Goal: Task Accomplishment & Management: Complete application form

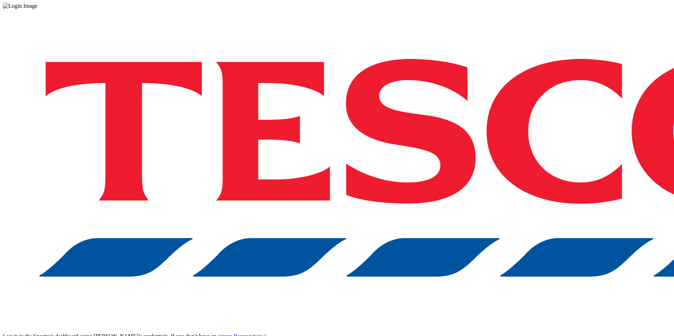
click at [427, 287] on div "Log in to the Spectra’s dashboard using Tesco’s credentials. If you don’t have …" at bounding box center [337, 184] width 668 height 350
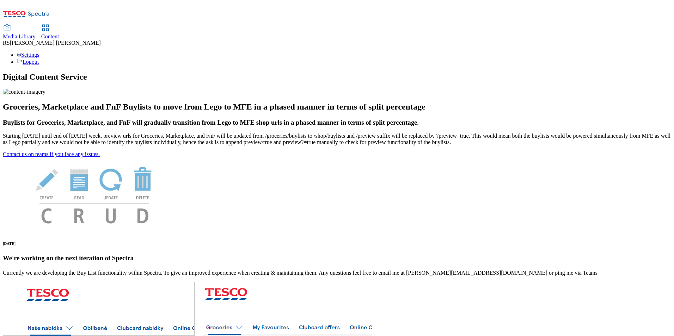
click at [59, 33] on span "Content" at bounding box center [50, 36] width 18 height 6
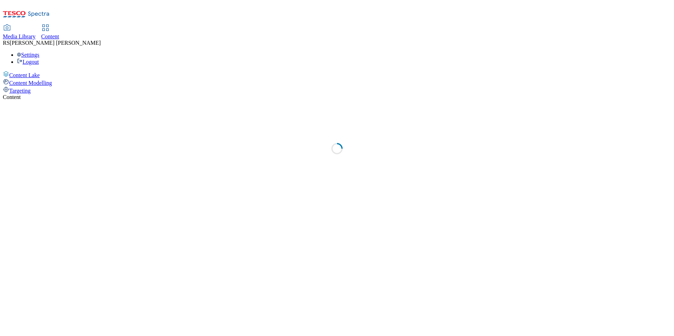
select select "ghs-[GEOGRAPHIC_DATA]"
click at [344, 25] on div "Media Library Content RS Rituraj Sharma Settings Logout" at bounding box center [337, 45] width 668 height 40
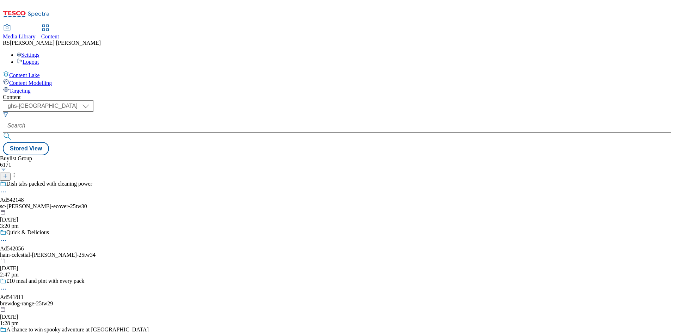
click at [337, 25] on div "Media Library Content RS Rituraj Sharma Settings Logout" at bounding box center [337, 45] width 668 height 40
click at [5, 174] on line at bounding box center [5, 176] width 0 height 4
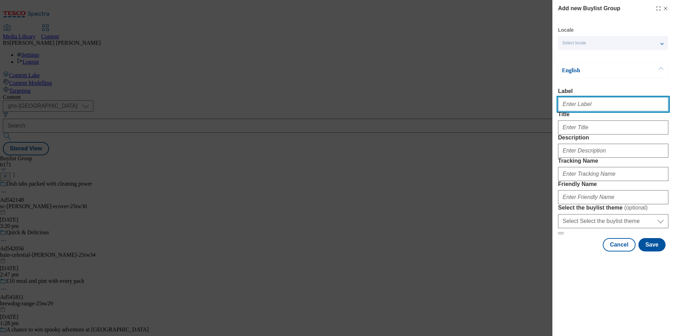
click at [601, 102] on input "Label" at bounding box center [613, 104] width 110 height 14
paste input "541952"
type input "Ad541952"
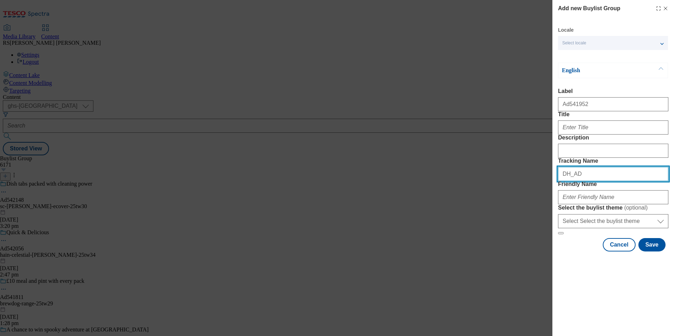
paste input "541952"
type input "DH_AD541952"
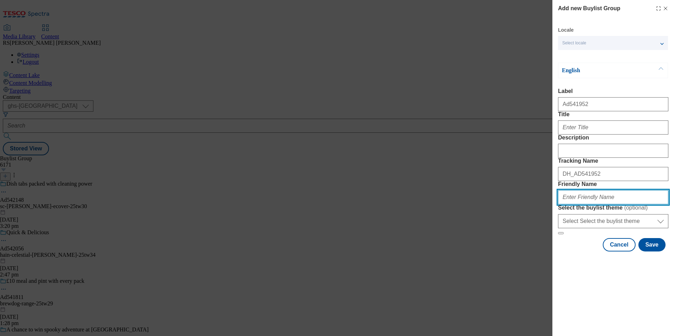
paste input "beiersdorf-[GEOGRAPHIC_DATA]-25tw30"
type input "beiersdorf-[GEOGRAPHIC_DATA]-25tw30"
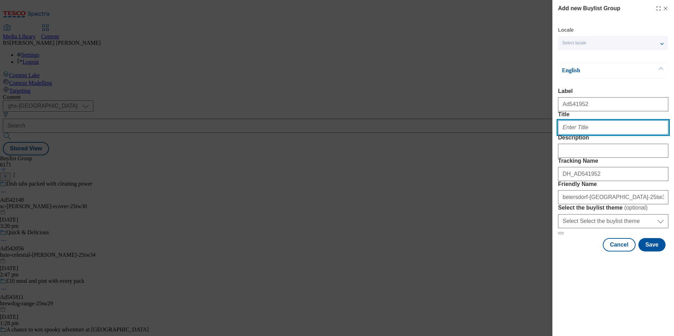
click at [600, 135] on input "Title" at bounding box center [613, 128] width 110 height 14
paste input "Rewind skin age [DATE]"
type input "Rewind skin age [DATE]"
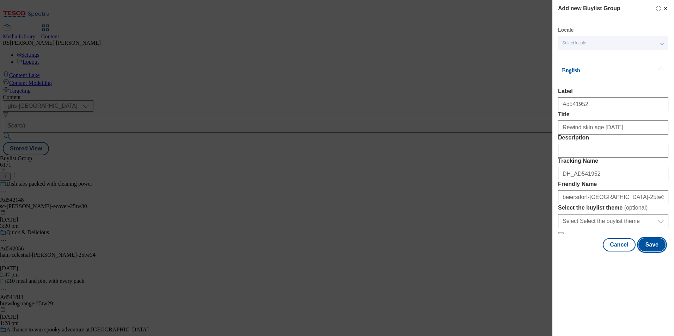
click at [653, 252] on button "Save" at bounding box center [651, 244] width 27 height 13
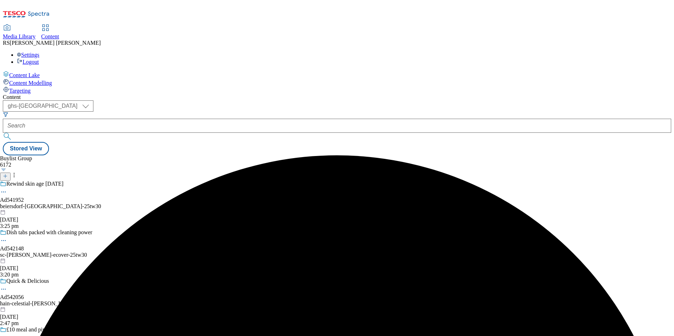
click at [149, 203] on div "beiersdorf-[GEOGRAPHIC_DATA]-25tw30" at bounding box center [74, 206] width 149 height 6
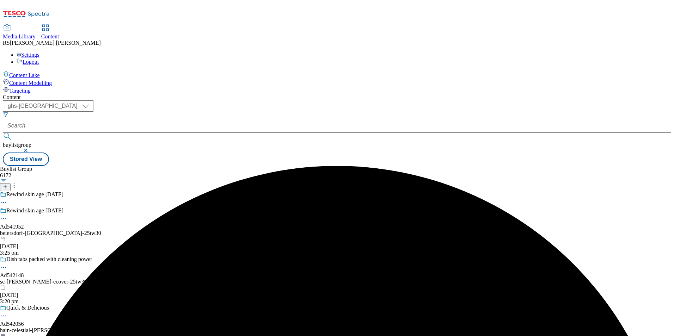
click at [149, 230] on div "beiersdorf-[GEOGRAPHIC_DATA]-25tw30" at bounding box center [74, 233] width 149 height 6
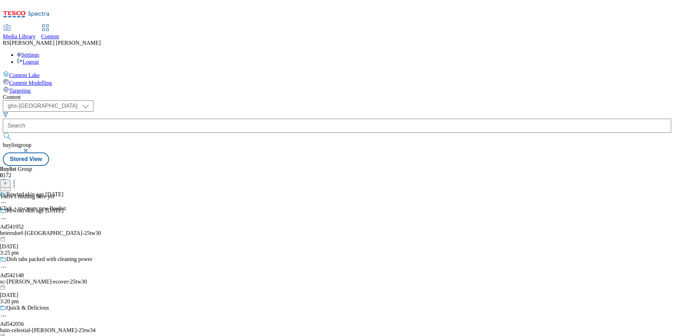
click at [8, 181] on icon at bounding box center [5, 183] width 5 height 5
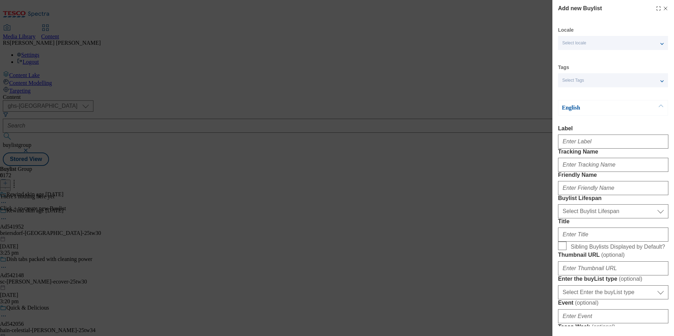
click at [597, 149] on div "Modal" at bounding box center [613, 140] width 110 height 17
click at [594, 143] on input "Label" at bounding box center [613, 142] width 110 height 14
paste input "541952"
type input "Ad541952"
paste input "541952"
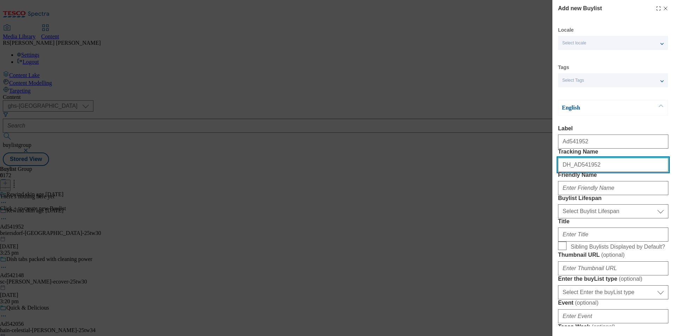
type input "DH_AD541952"
drag, startPoint x: 356, startPoint y: 238, endPoint x: 526, endPoint y: 236, distance: 169.2
click at [356, 238] on div "Add new Buylist Locale Select locale English Welsh Tags Select Tags fnf marketp…" at bounding box center [337, 168] width 674 height 336
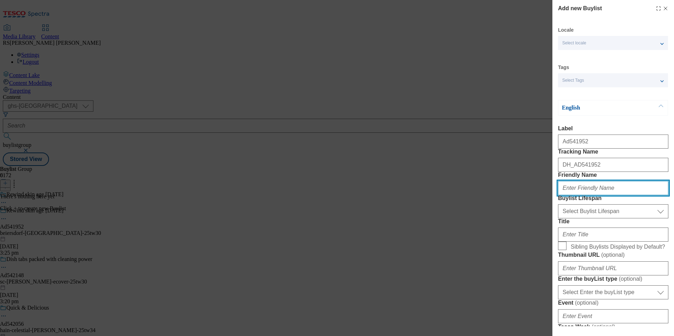
click at [602, 195] on input "Friendly Name" at bounding box center [613, 188] width 110 height 14
paste input "beiersdorf"
type input "beiersdorf"
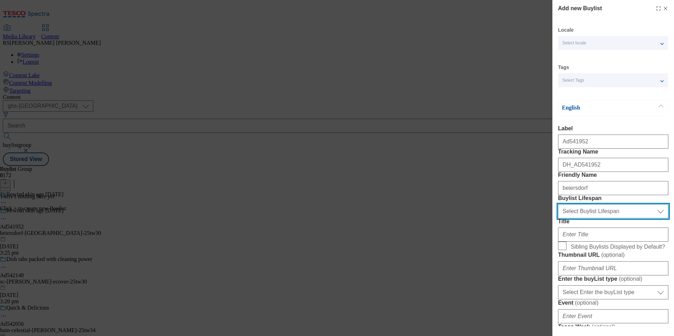
click at [596, 219] on select "Select Buylist Lifespan evergreen seasonal tactical" at bounding box center [613, 211] width 110 height 14
select select "tactical"
click at [558, 219] on select "Select Buylist Lifespan evergreen seasonal tactical" at bounding box center [613, 211] width 110 height 14
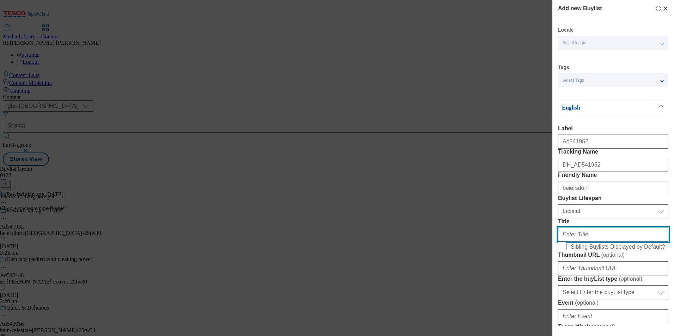
click at [588, 242] on input "Title" at bounding box center [613, 235] width 110 height 14
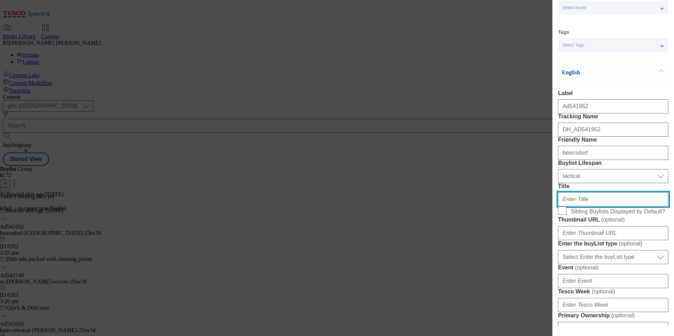
paste input "Breakthrough epicelline Epigenetics anti-age ingredient"
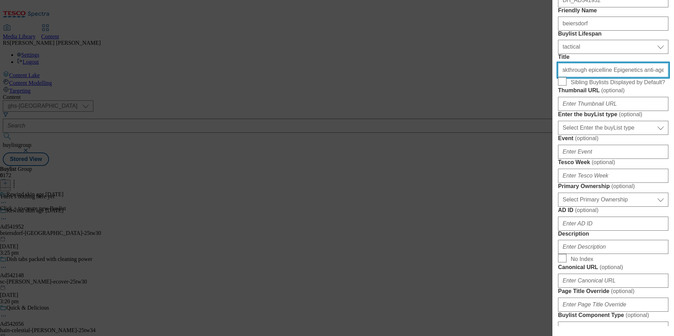
scroll to position [211, 0]
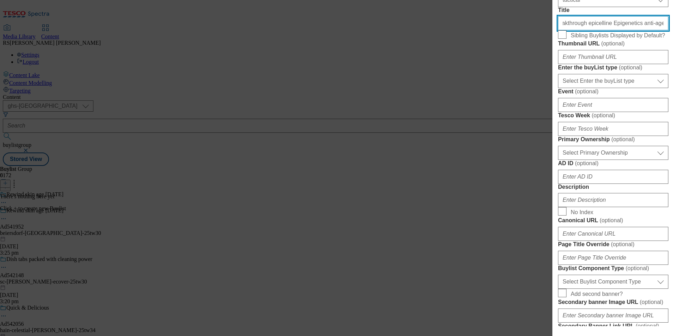
type input "Breakthrough epicelline Epigenetics anti-age ingredient"
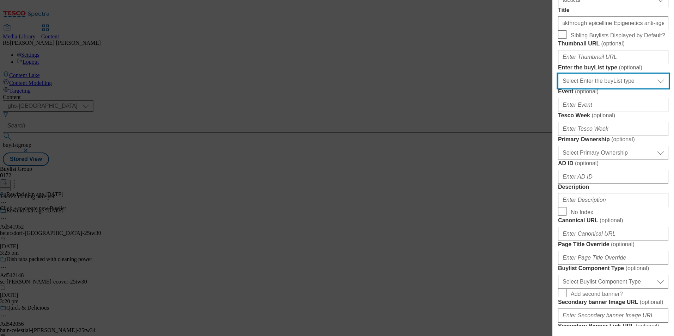
drag, startPoint x: 611, startPoint y: 166, endPoint x: 616, endPoint y: 172, distance: 7.5
click at [611, 88] on select "Select Enter the buyList type event supplier funded long term >4 weeks supplier…" at bounding box center [613, 81] width 110 height 14
select select "supplier funded short term 1-3 weeks"
click at [558, 88] on select "Select Enter the buyList type event supplier funded long term >4 weeks supplier…" at bounding box center [613, 81] width 110 height 14
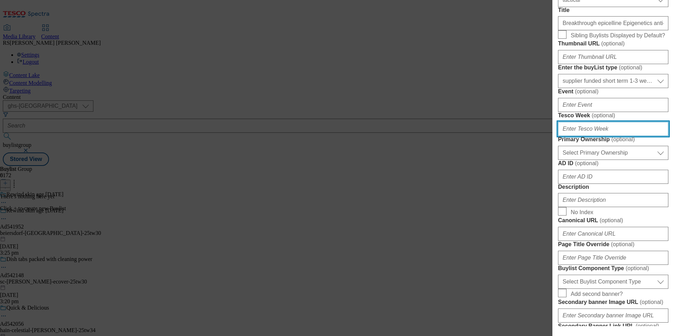
click at [598, 136] on input "Tesco Week ( optional )" at bounding box center [613, 129] width 110 height 14
type input "30"
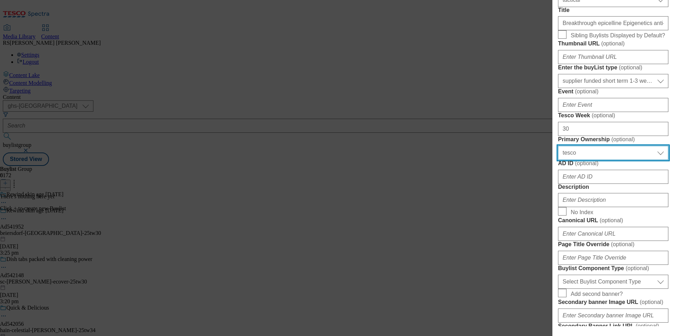
select select "dunnhumby"
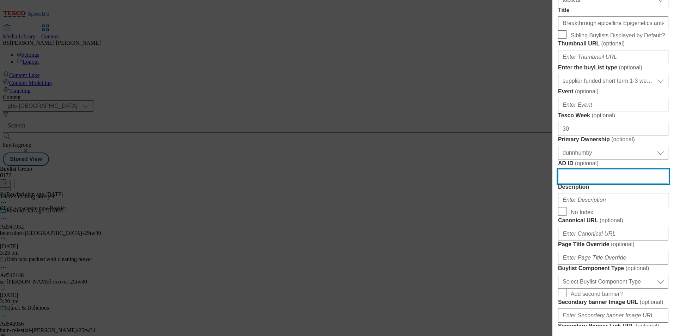
paste input "541952"
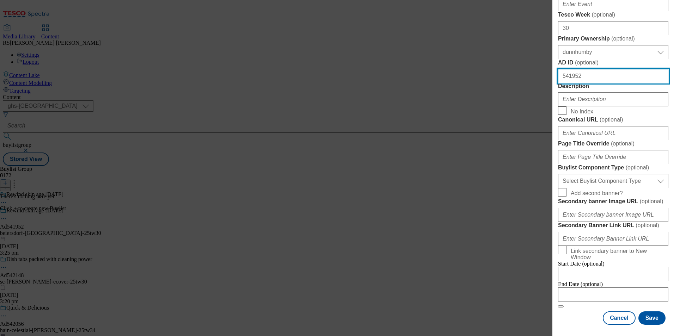
type input "541952"
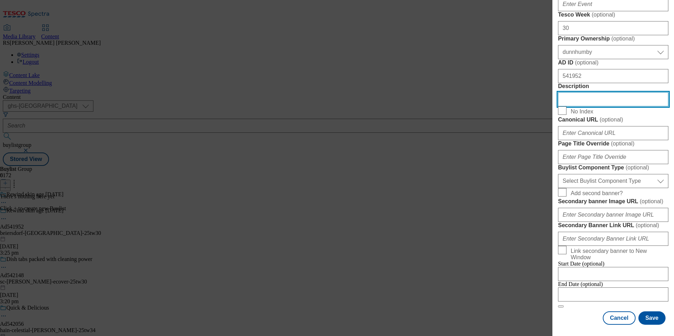
scroll to position [458, 0]
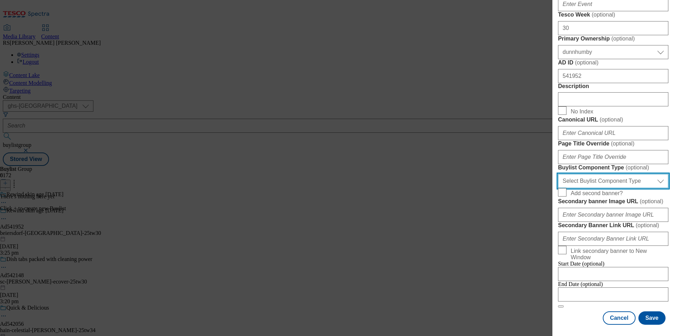
click at [614, 188] on select "Select Buylist Component Type Banner Competition Header Meal" at bounding box center [613, 181] width 110 height 14
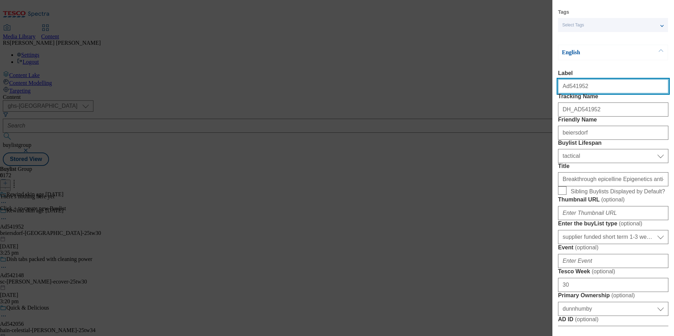
select select "Banner"
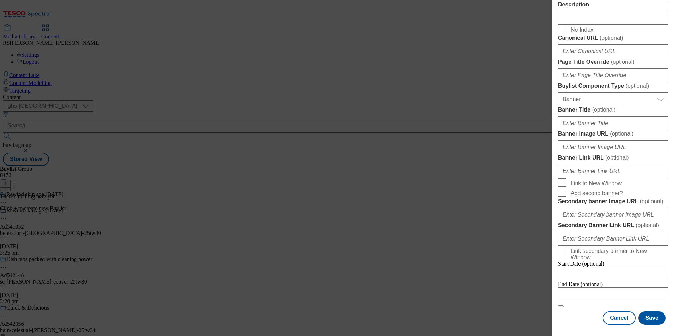
scroll to position [695, 0]
click at [616, 289] on input "Modal" at bounding box center [613, 295] width 110 height 14
select select "2025"
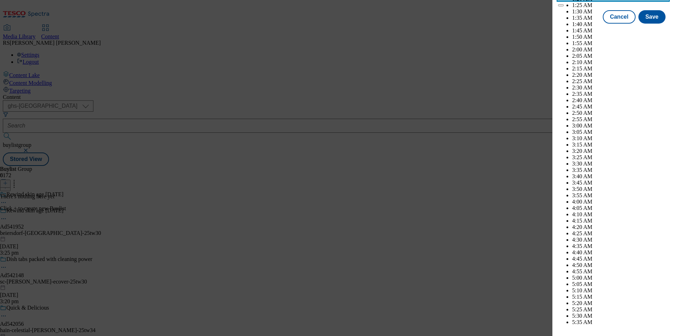
scroll to position [2407, 0]
select select "December"
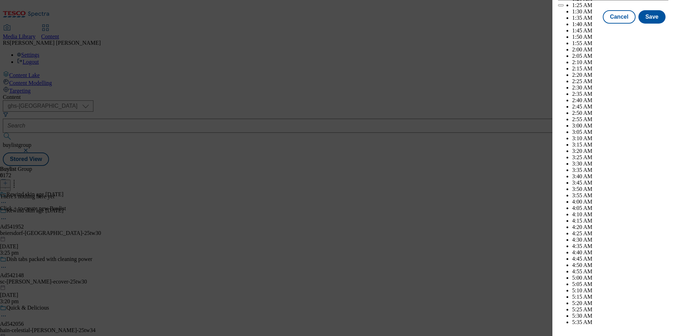
drag, startPoint x: 647, startPoint y: 117, endPoint x: 649, endPoint y: 127, distance: 9.6
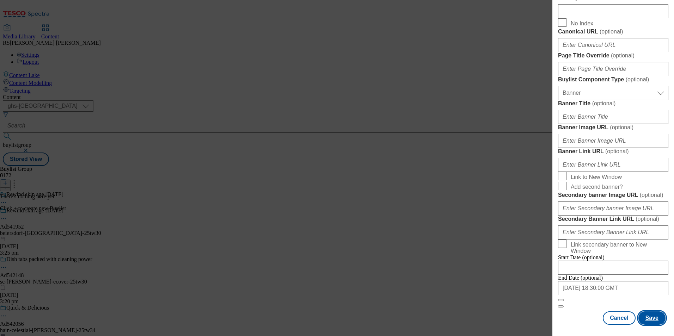
click at [645, 321] on button "Save" at bounding box center [651, 318] width 27 height 13
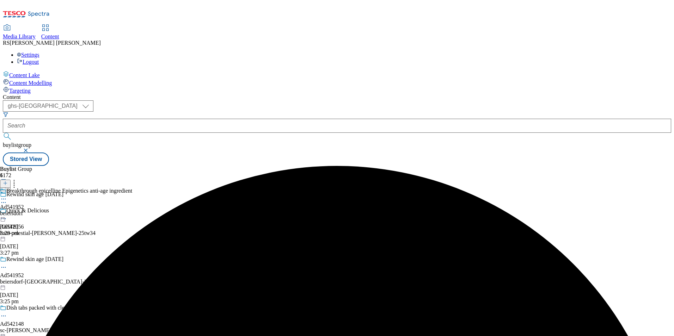
click at [132, 210] on div "beiersdorf" at bounding box center [66, 213] width 132 height 6
click at [8, 181] on icon at bounding box center [5, 183] width 5 height 5
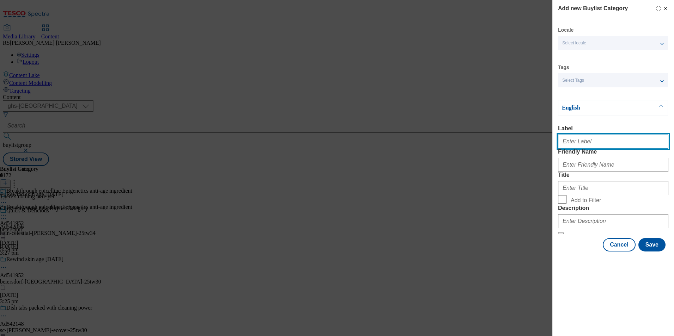
click at [604, 147] on input "Label" at bounding box center [613, 142] width 110 height 14
paste input "541952"
type input "Ad541952"
drag, startPoint x: 365, startPoint y: 222, endPoint x: 408, endPoint y: 232, distance: 44.7
click at [365, 222] on div "Add new Buylist Category Locale Select locale English Welsh Tags Select Tags fn…" at bounding box center [337, 168] width 674 height 336
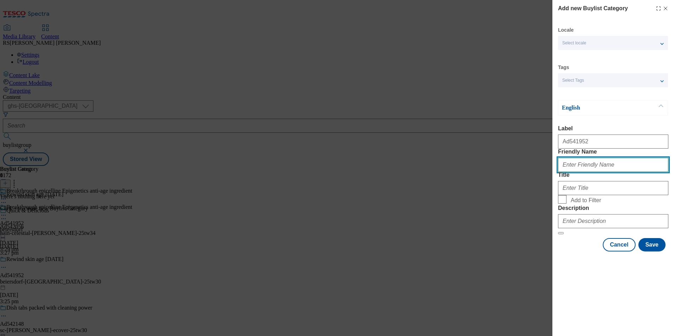
click at [595, 172] on input "Friendly Name" at bounding box center [613, 165] width 110 height 14
paste input "beiersdorf-nivea"
type input "beiersdorf-nivea"
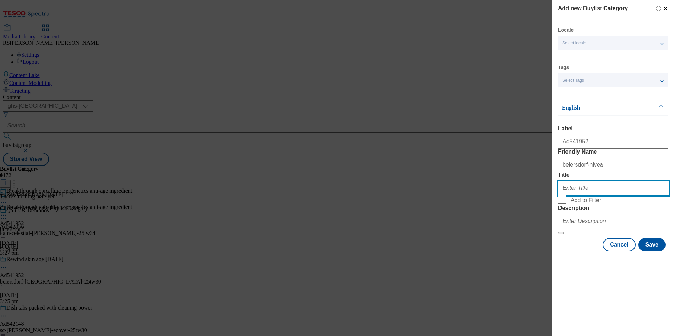
paste input "Beiersdorf"
type input "Beiersdorf"
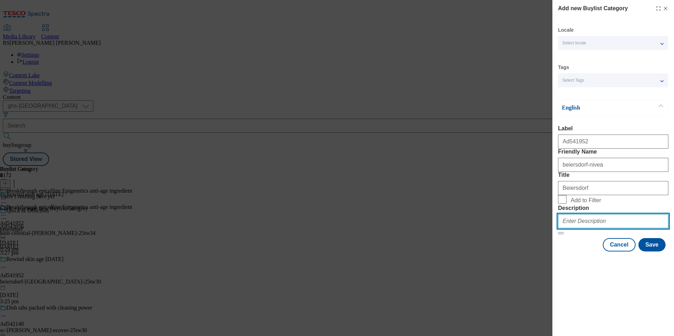
click at [596, 228] on input "Description" at bounding box center [613, 221] width 110 height 14
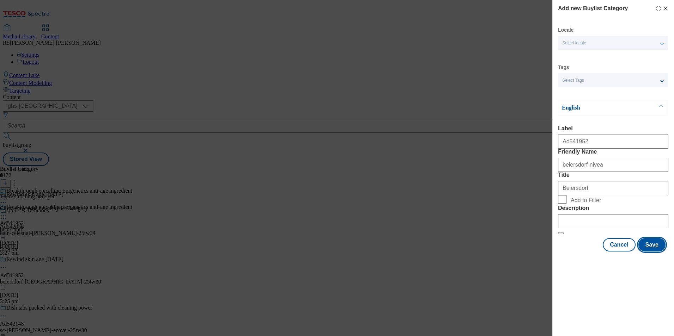
click at [659, 252] on button "Save" at bounding box center [651, 244] width 27 height 13
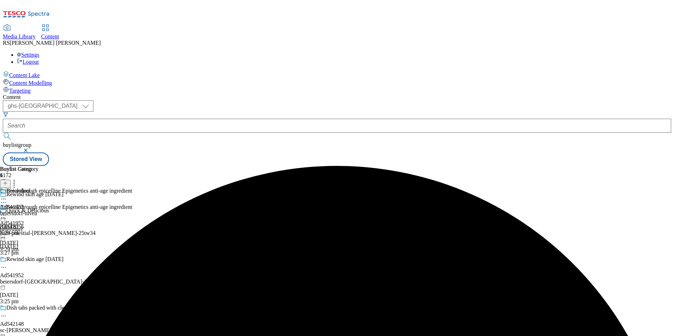
drag, startPoint x: 457, startPoint y: 141, endPoint x: 470, endPoint y: 141, distance: 12.7
click at [38, 210] on div "beiersdorf-nivea" at bounding box center [19, 213] width 38 height 6
click at [8, 181] on icon at bounding box center [5, 183] width 5 height 5
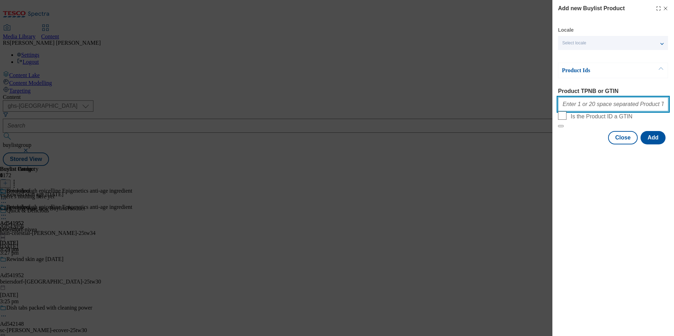
click at [607, 102] on input "Product TPNB or GTIN" at bounding box center [613, 104] width 110 height 14
paste input "96533899 76970843 76970964 76970941"
type input "96533899 76970843 76970964 76970941"
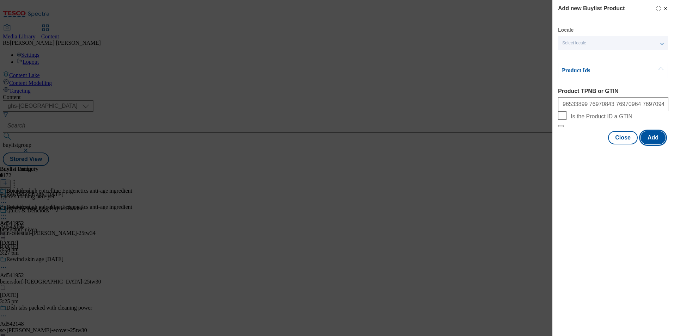
click at [652, 145] on button "Add" at bounding box center [652, 137] width 25 height 13
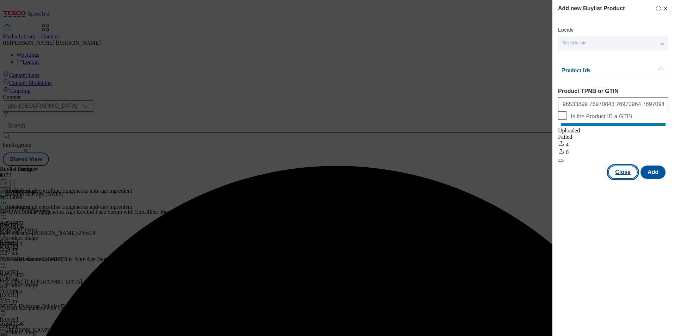
click at [623, 179] on button "Close" at bounding box center [623, 172] width 30 height 13
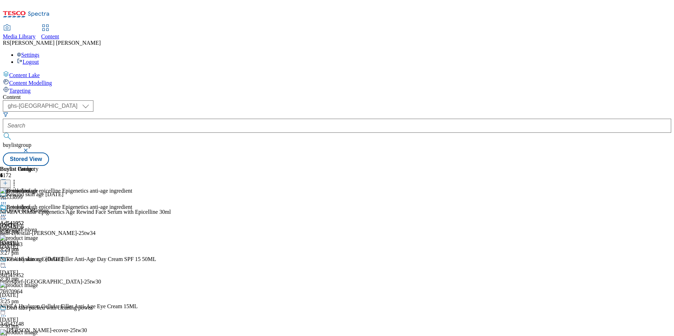
click at [7, 264] on icon at bounding box center [3, 267] width 7 height 7
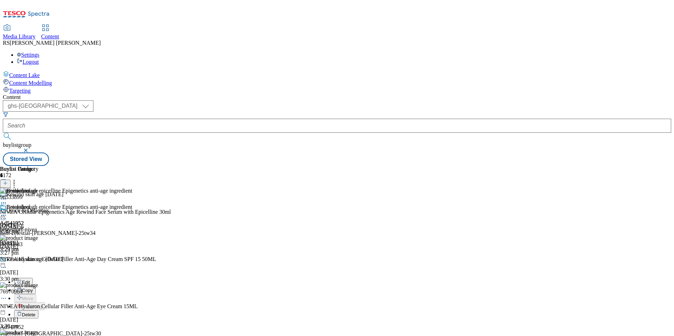
click at [30, 280] on span "Edit" at bounding box center [26, 282] width 8 height 5
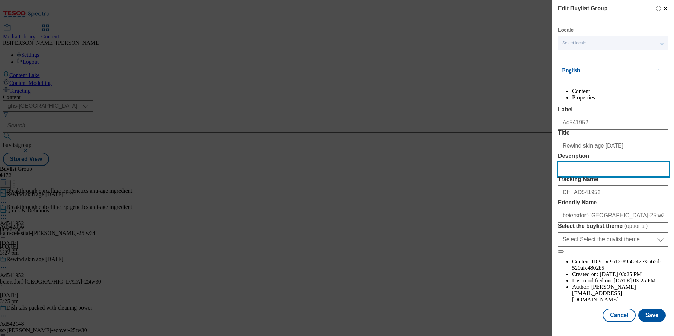
click at [595, 176] on input "Description" at bounding box center [613, 169] width 110 height 14
paste input "NIVEA Cellular Epigenetics Age Rewind Face Serum with Epicelline 30ml"
type input "NIVEA Cellular Epigenetics Age Rewind Face Serum with Epicelline 30ml"
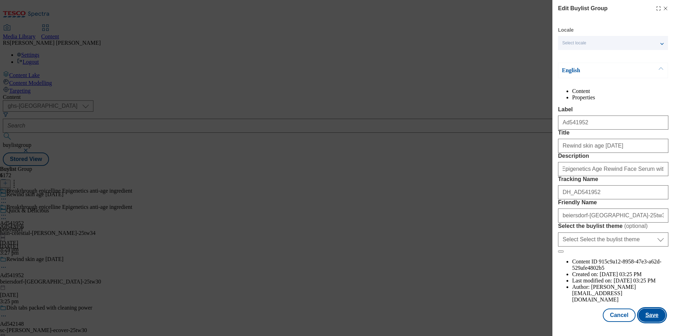
click at [651, 322] on button "Save" at bounding box center [651, 315] width 27 height 13
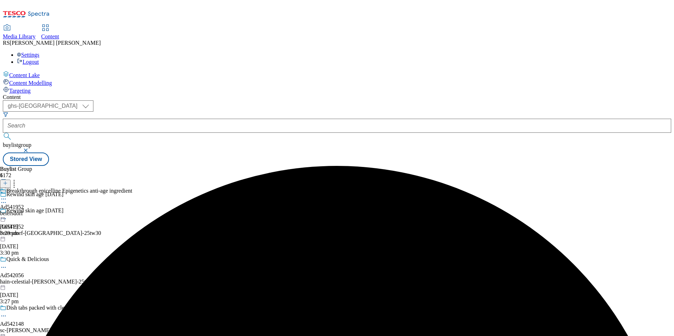
click at [7, 196] on icon at bounding box center [3, 199] width 7 height 7
click at [33, 210] on button "Edit" at bounding box center [23, 214] width 19 height 8
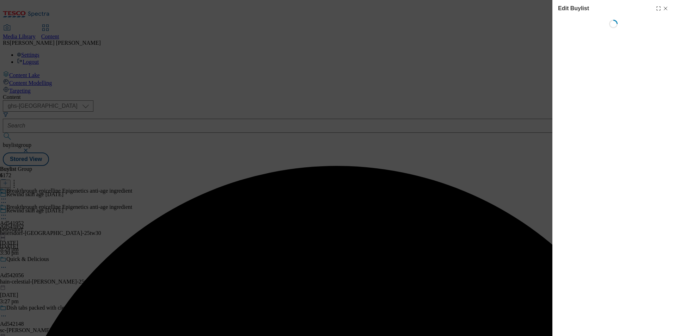
select select "tactical"
select select "supplier funded short term 1-3 weeks"
select select "dunnhumby"
select select "Banner"
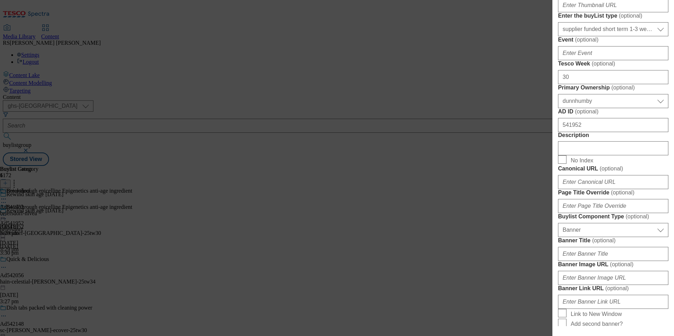
scroll to position [282, 0]
click at [596, 155] on input "Description" at bounding box center [613, 148] width 110 height 14
paste input "NIVEA Cellular Epigenetics Age Rewind Face Serum with Epicelline 30ml"
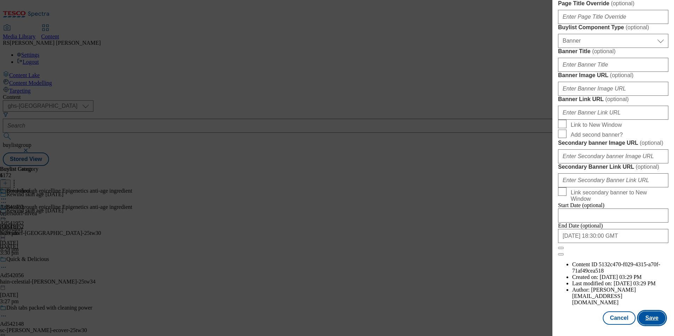
scroll to position [726, 0]
type input "NIVEA Cellular Epigenetics Age Rewind Face Serum with Epicelline 30ml"
click at [643, 313] on button "Save" at bounding box center [651, 318] width 27 height 13
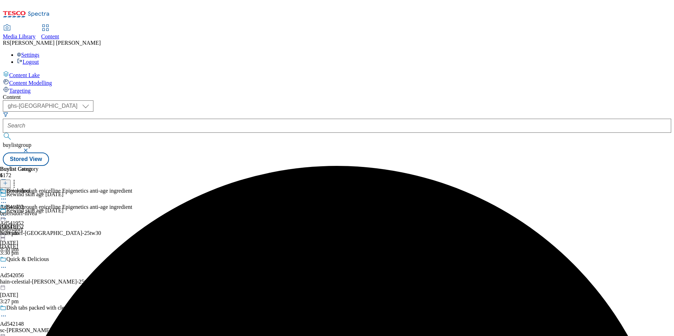
click at [7, 196] on icon at bounding box center [3, 199] width 7 height 7
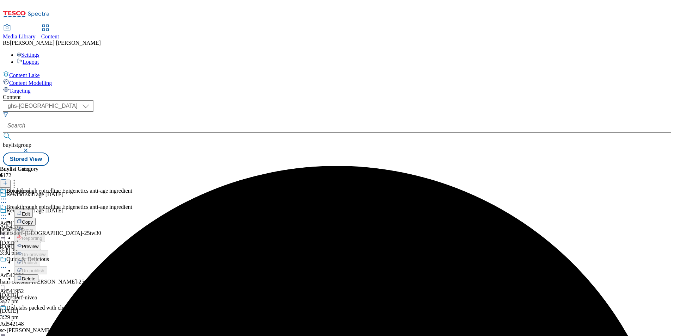
click at [30, 211] on span "Edit" at bounding box center [26, 213] width 8 height 5
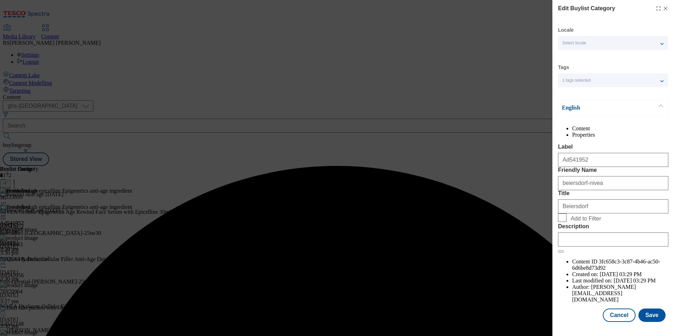
scroll to position [11, 0]
click at [601, 247] on div "Modal" at bounding box center [613, 238] width 110 height 17
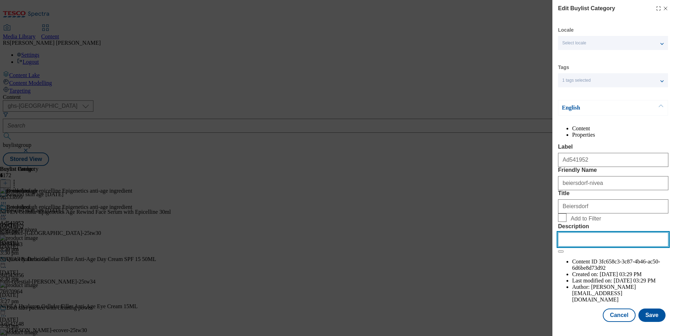
click at [615, 247] on input "Description" at bounding box center [613, 240] width 110 height 14
paste input "NIVEA Cellular Epigenetics Age Rewind Face Serum with Epicelline 30ml"
type input "NIVEA Cellular Epigenetics Age Rewind Face Serum with Epicelline 30ml"
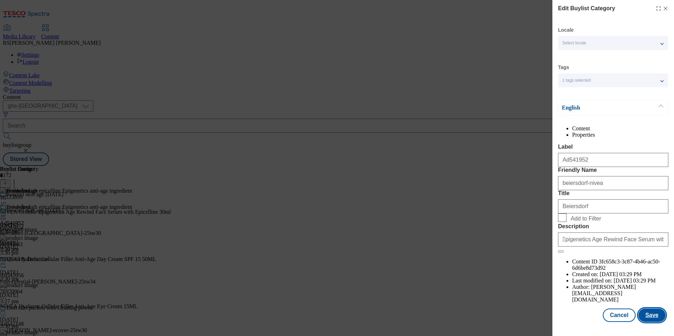
click at [658, 319] on button "Save" at bounding box center [651, 315] width 27 height 13
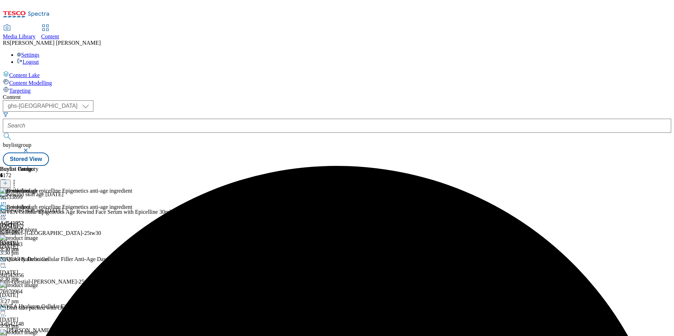
click at [7, 212] on icon at bounding box center [3, 215] width 7 height 7
click at [38, 260] on span "Preview" at bounding box center [30, 262] width 17 height 5
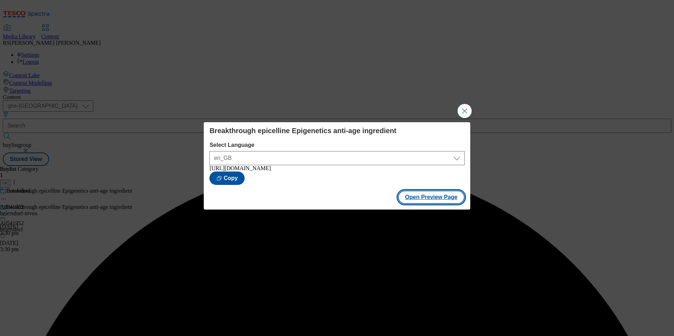
click at [437, 200] on button "Open Preview Page" at bounding box center [431, 197] width 67 height 13
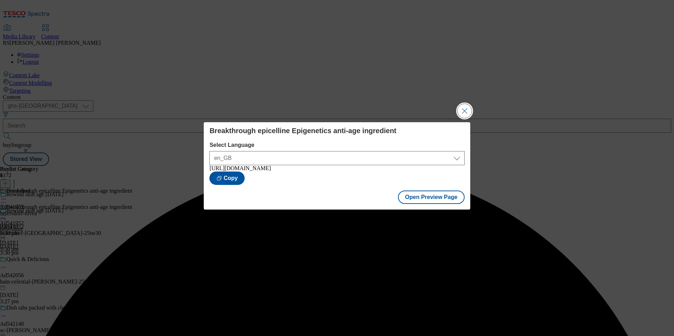
click at [464, 110] on button "Close Modal" at bounding box center [464, 111] width 14 height 14
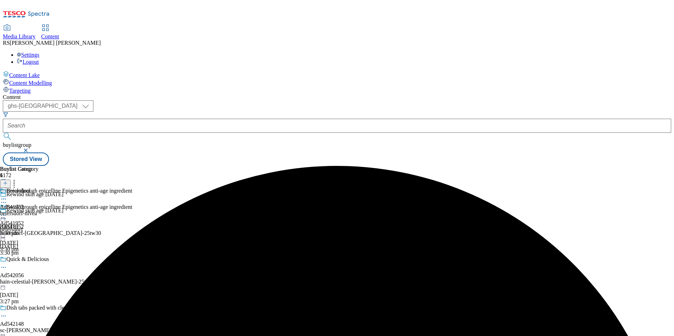
click at [4, 215] on circle at bounding box center [3, 215] width 1 height 1
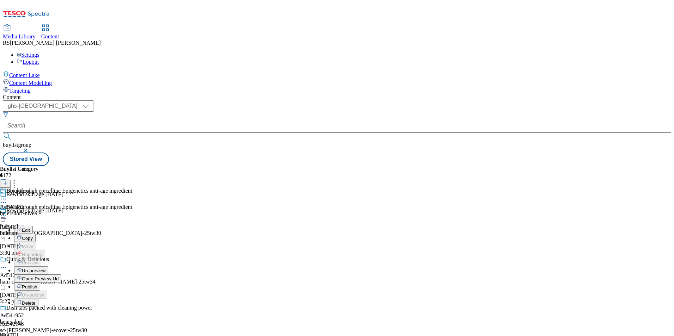
click at [37, 284] on span "Publish" at bounding box center [30, 286] width 16 height 5
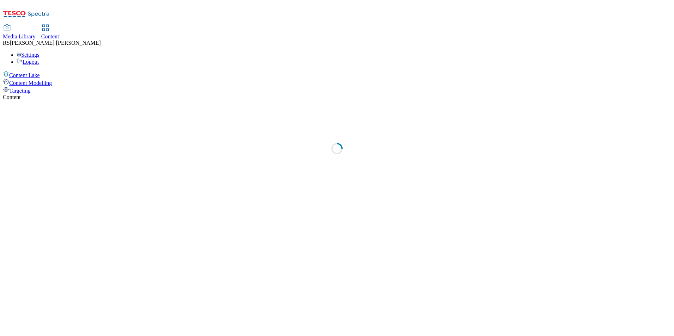
select select "ghs-[GEOGRAPHIC_DATA]"
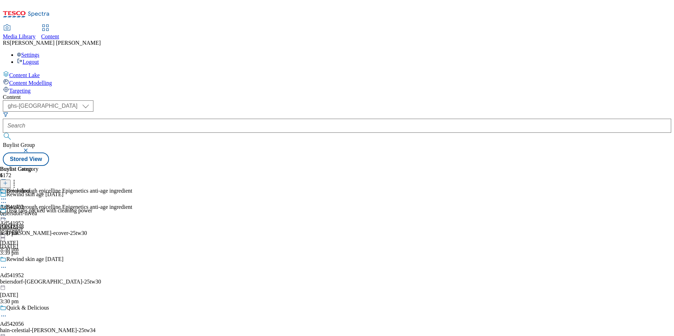
click at [8, 184] on icon at bounding box center [5, 186] width 5 height 5
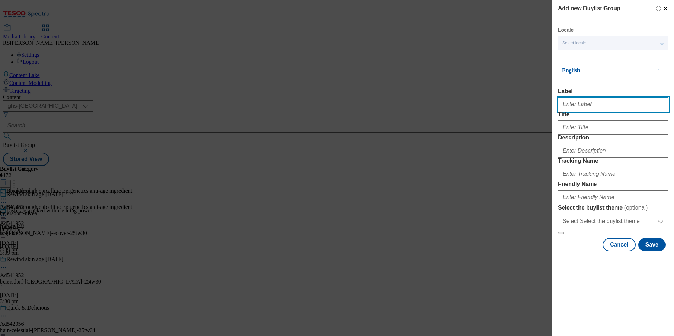
click at [597, 106] on input "Label" at bounding box center [613, 104] width 110 height 14
paste input "542154"
type input "Ad542154"
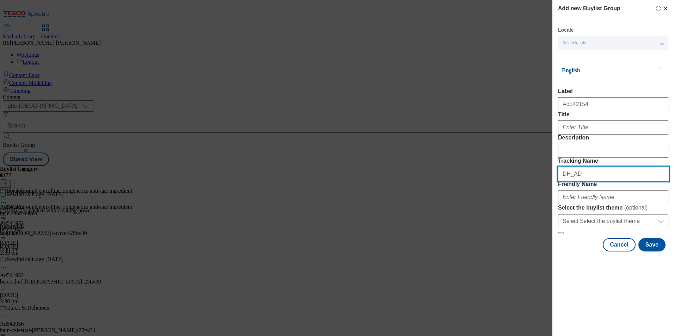
paste input "542154"
type input "DH_AD542154"
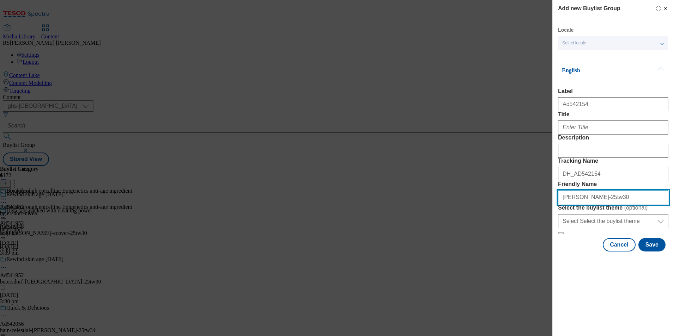
type input "[PERSON_NAME]-25tw30"
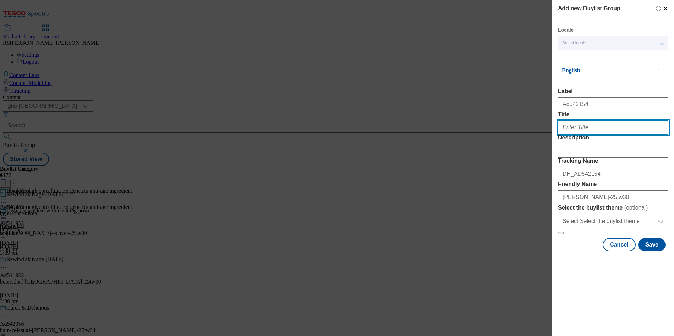
click at [603, 135] on input "Title" at bounding box center [613, 128] width 110 height 14
paste input "Buy Heinz Baked Beans 4pk and McCain Hash Browns for £4"
type input "Buy Heinz Baked Beans 4pk and McCain Hash Browns for £4"
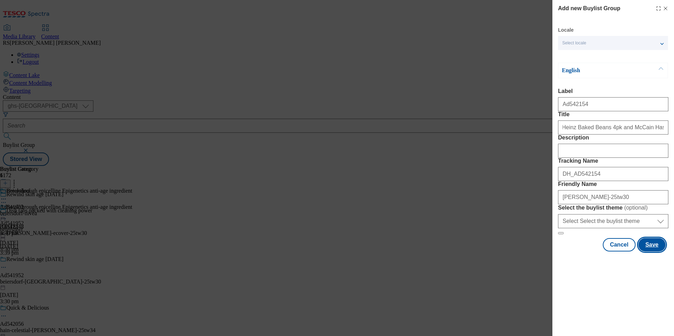
click at [651, 252] on button "Save" at bounding box center [651, 244] width 27 height 13
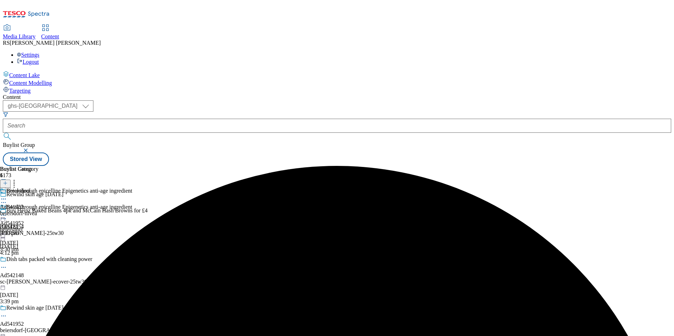
click at [149, 230] on div "[PERSON_NAME]-25tw30" at bounding box center [74, 233] width 149 height 6
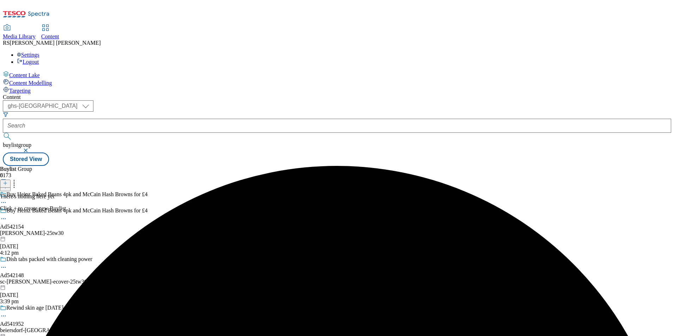
click at [8, 181] on icon at bounding box center [5, 183] width 5 height 5
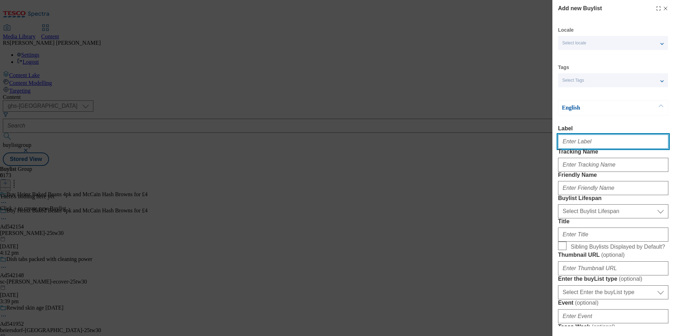
click at [603, 144] on input "Label" at bounding box center [613, 142] width 110 height 14
paste input "542154"
type input "Ad542154"
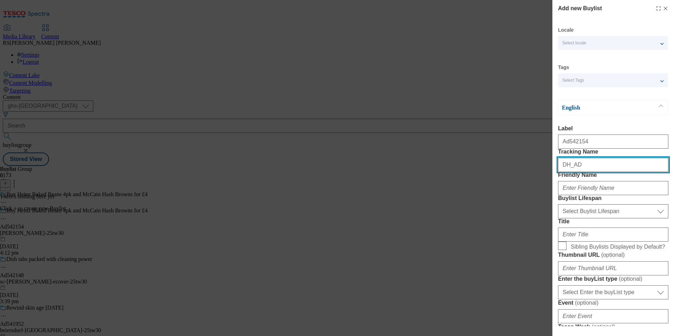
paste input "542154"
type input "DH_AD542154"
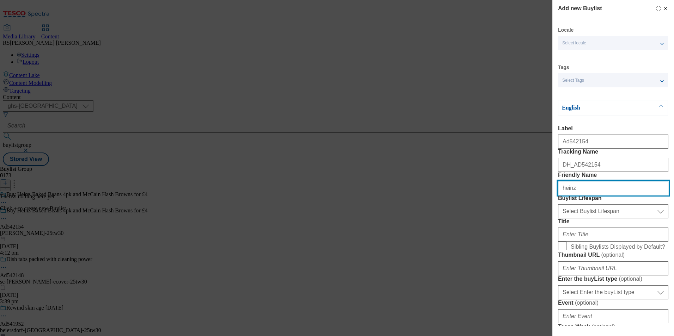
type input "heinz"
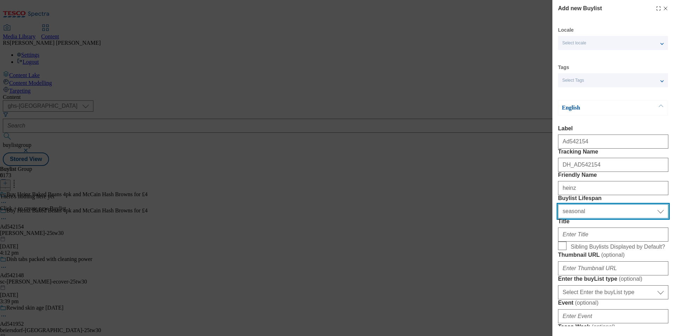
select select "tactical"
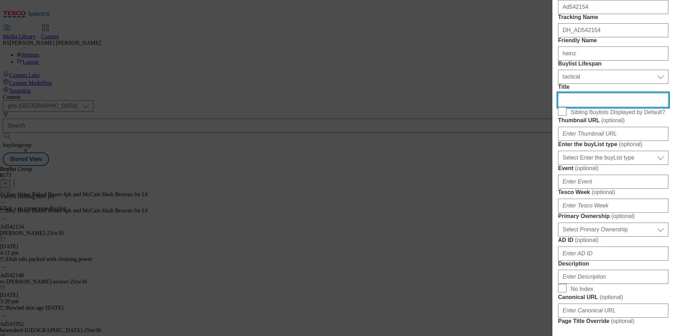
scroll to position [141, 0]
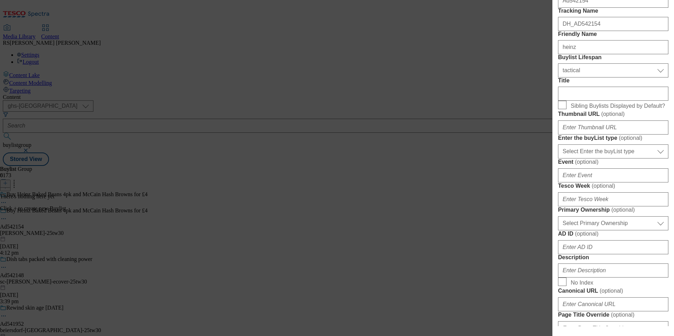
click at [609, 241] on form "Label Ad542154 Tracking Name DH_AD542154 Friendly Name heinz Buylist Lifespan S…" at bounding box center [613, 231] width 110 height 495
drag, startPoint x: 606, startPoint y: 238, endPoint x: 610, endPoint y: 242, distance: 5.5
click at [606, 159] on select "Select Enter the buyList type event supplier funded long term >4 weeks supplier…" at bounding box center [613, 152] width 110 height 14
select select "supplier funded short term 1-3 weeks"
click at [558, 159] on select "Select Enter the buyList type event supplier funded long term >4 weeks supplier…" at bounding box center [613, 152] width 110 height 14
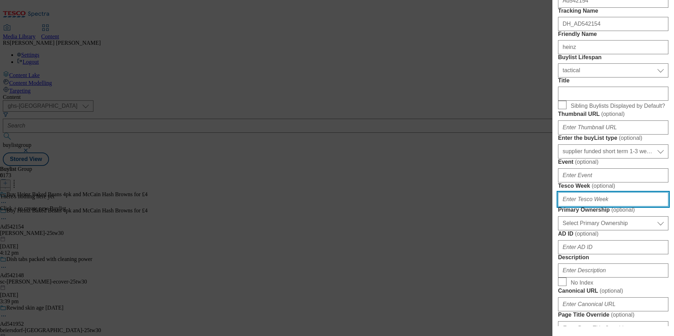
click at [596, 207] on input "Tesco Week ( optional )" at bounding box center [613, 199] width 110 height 14
type input "30"
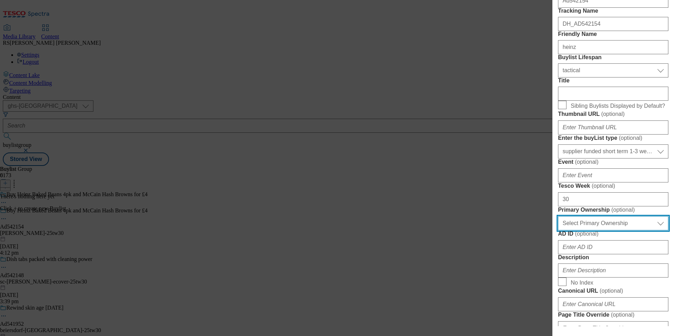
scroll to position [318, 0]
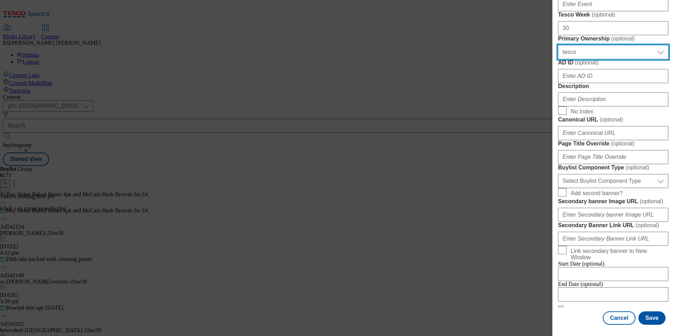
select select "dunnhumby"
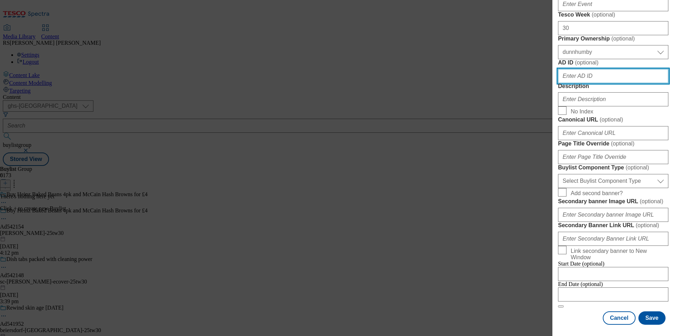
paste input "542154"
type input "542154"
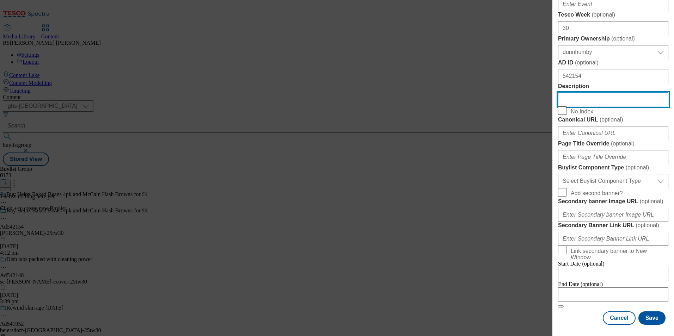
scroll to position [565, 0]
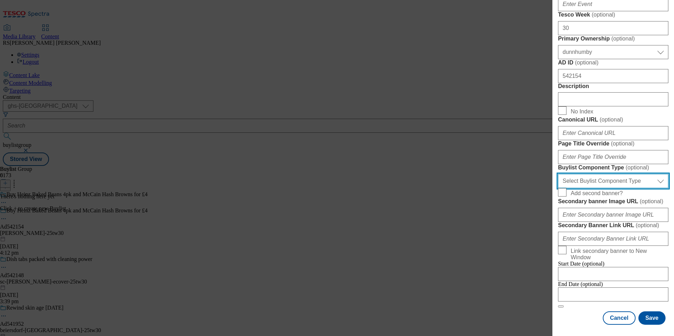
click at [619, 174] on select "Select Buylist Component Type Banner Competition Header Meal" at bounding box center [613, 181] width 110 height 14
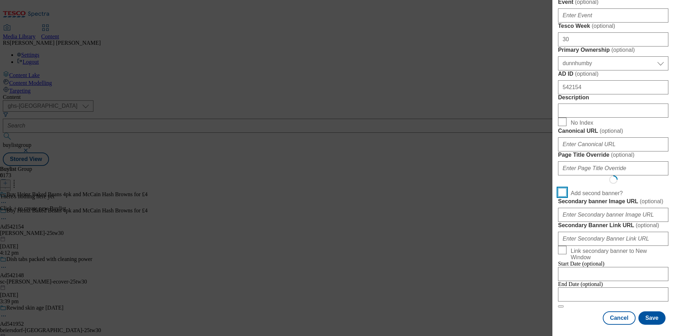
scroll to position [547, 0]
select select "Banner"
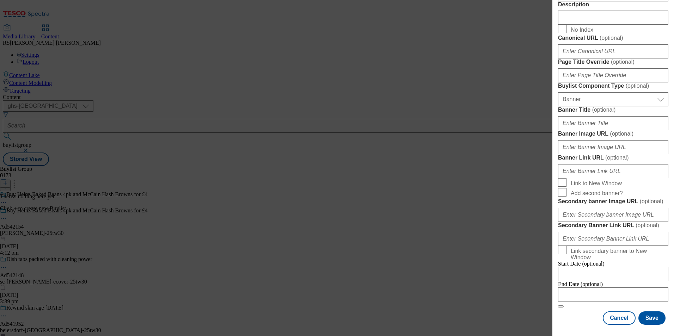
scroll to position [695, 0]
click at [566, 319] on div "Cancel Save" at bounding box center [613, 318] width 110 height 13
click at [579, 315] on div "Cancel Save" at bounding box center [613, 318] width 110 height 13
click at [610, 288] on input "Modal" at bounding box center [613, 295] width 110 height 14
select select "2025"
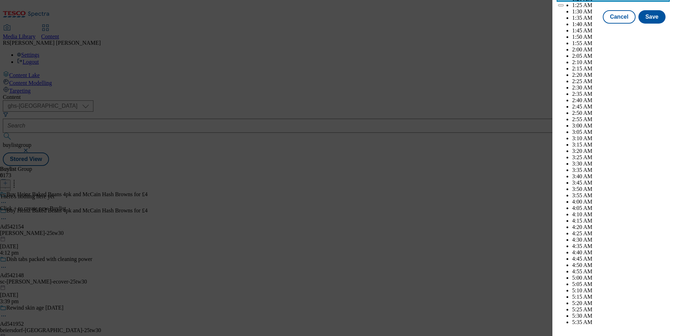
scroll to position [2525, 0]
select select "December"
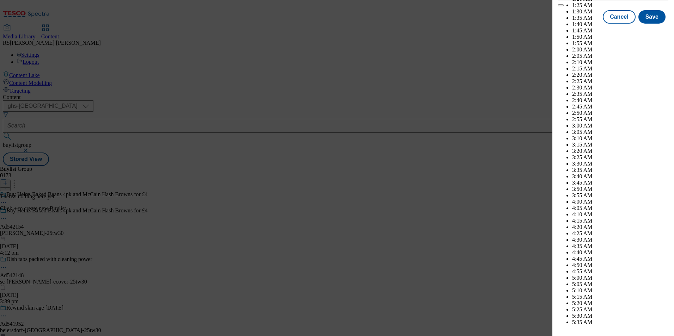
click at [649, 30] on button "Save" at bounding box center [651, 23] width 27 height 13
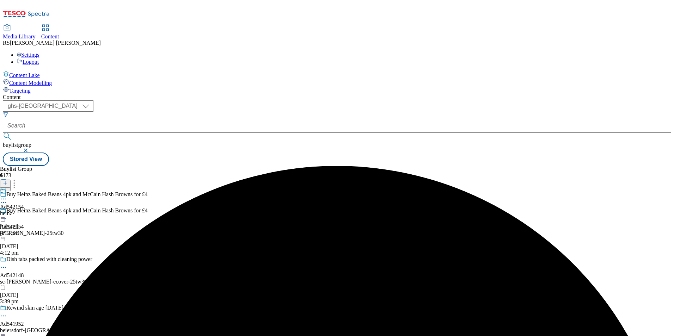
click at [24, 210] on div "heinz" at bounding box center [12, 213] width 24 height 6
click at [8, 181] on icon at bounding box center [5, 183] width 5 height 5
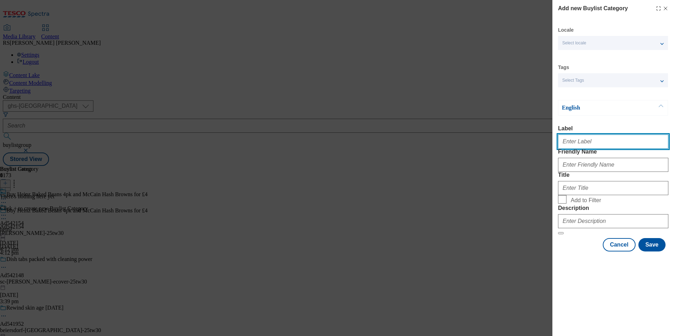
click at [598, 142] on input "Label" at bounding box center [613, 142] width 110 height 14
paste input "542154"
type input "Ad542154"
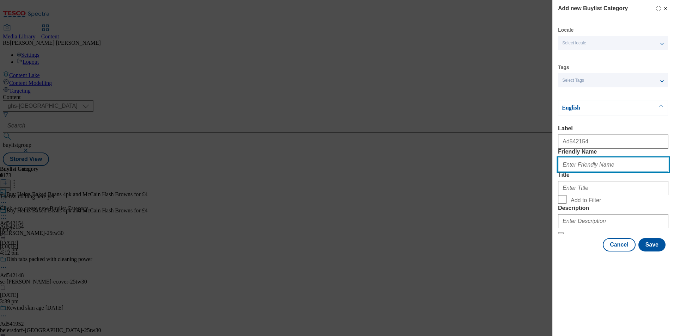
click at [646, 172] on input "Friendly Name" at bounding box center [613, 165] width 110 height 14
paste input "[PERSON_NAME]"
type input "[PERSON_NAME]"
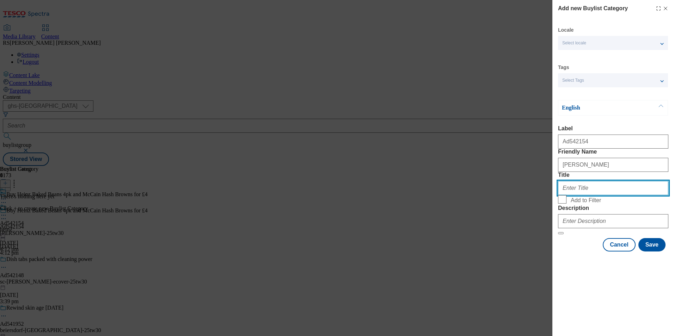
paste input "[PERSON_NAME]"
type input "[PERSON_NAME]"
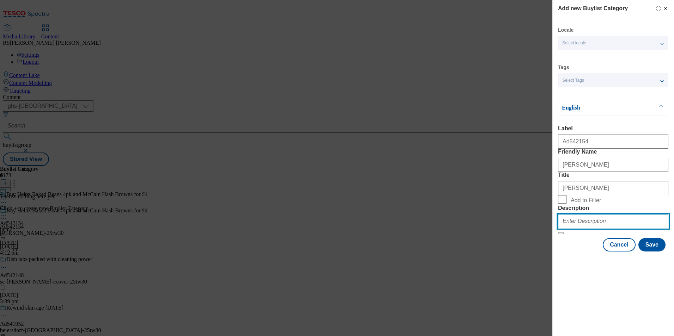
click at [617, 228] on input "Description" at bounding box center [613, 221] width 110 height 14
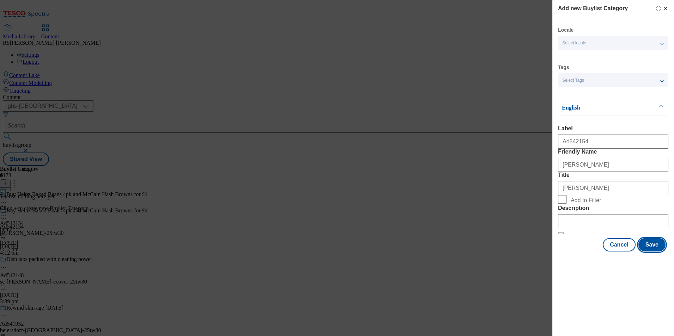
click at [647, 252] on button "Save" at bounding box center [651, 244] width 27 height 13
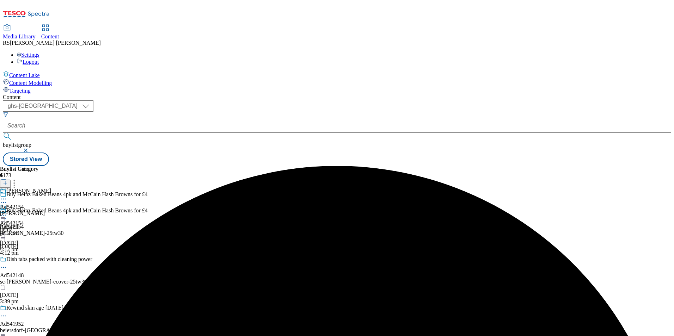
click at [51, 210] on div "[PERSON_NAME]" at bounding box center [25, 213] width 51 height 6
click at [8, 181] on icon at bounding box center [5, 183] width 5 height 5
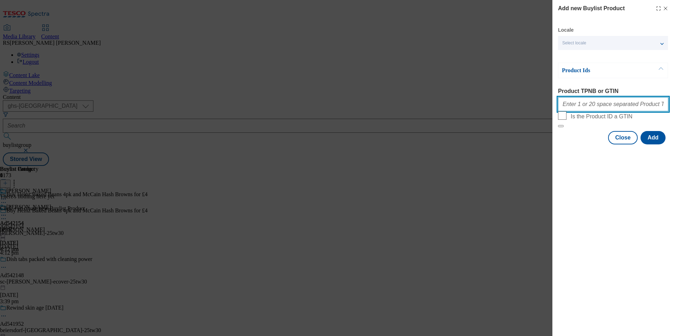
click at [615, 105] on input "Product TPNB or GTIN" at bounding box center [613, 104] width 110 height 14
paste input "92201613 92486845 54844877"
type input "92201613 92486845 54844877"
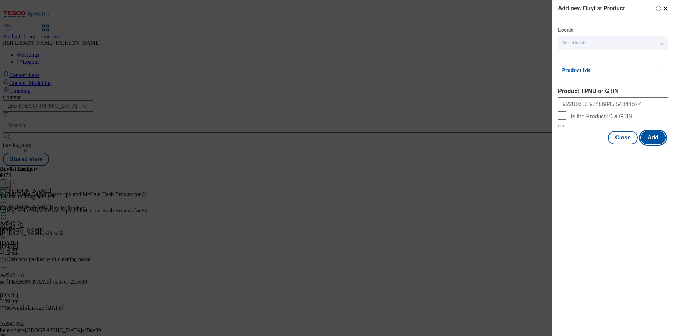
click at [657, 145] on button "Add" at bounding box center [652, 137] width 25 height 13
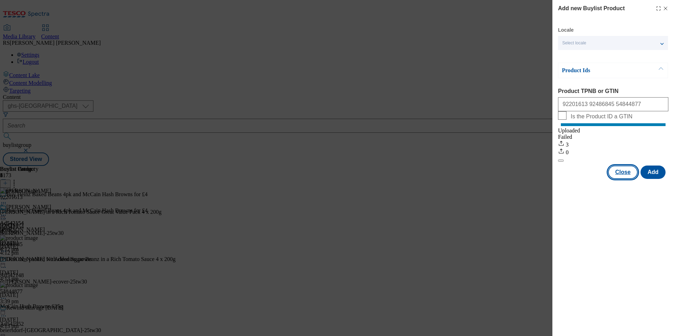
click at [623, 179] on button "Close" at bounding box center [623, 172] width 30 height 13
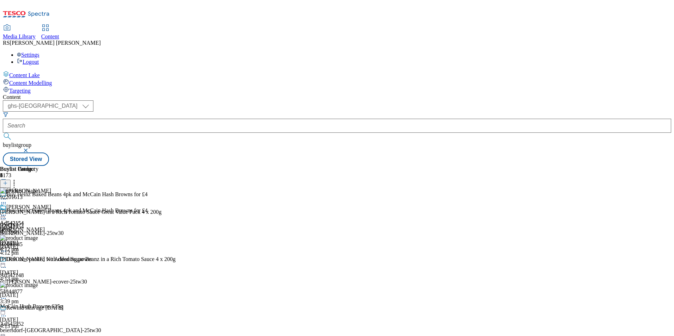
click at [7, 215] on icon at bounding box center [3, 218] width 7 height 7
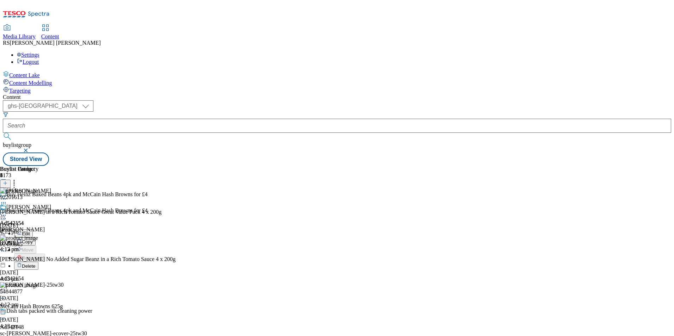
click at [30, 231] on span "Edit" at bounding box center [26, 233] width 8 height 5
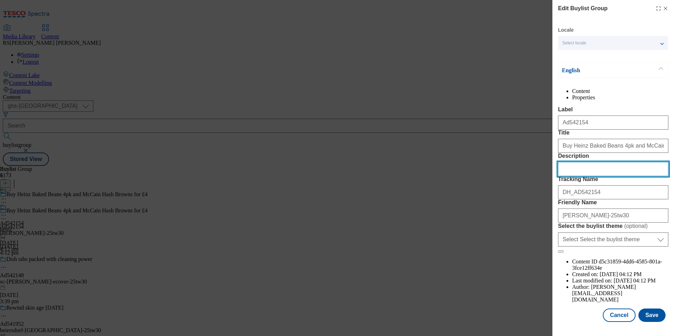
click at [607, 176] on input "Description" at bounding box center [613, 169] width 110 height 14
paste input "Heinz Beanz in a Rich Tomato Sauce Great Value Pack 4 x 200g"
type input "Heinz Beanz in a Rich Tomato Sauce Great Value Pack 4 x 200g"
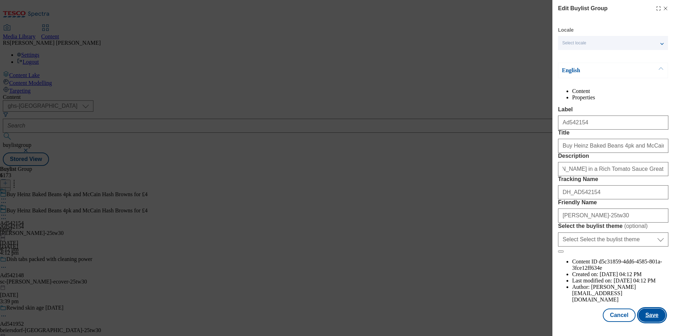
click at [650, 316] on button "Save" at bounding box center [651, 315] width 27 height 13
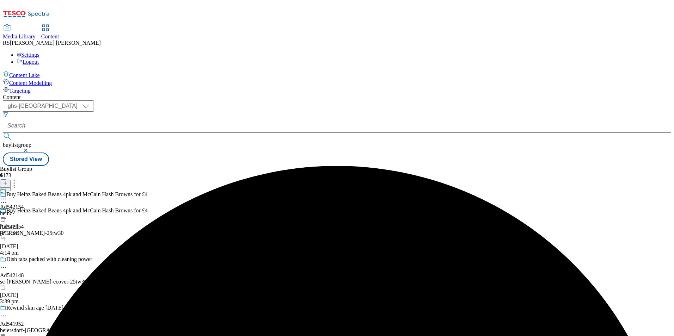
click at [7, 196] on icon at bounding box center [3, 199] width 7 height 7
click at [30, 211] on span "Edit" at bounding box center [26, 213] width 8 height 5
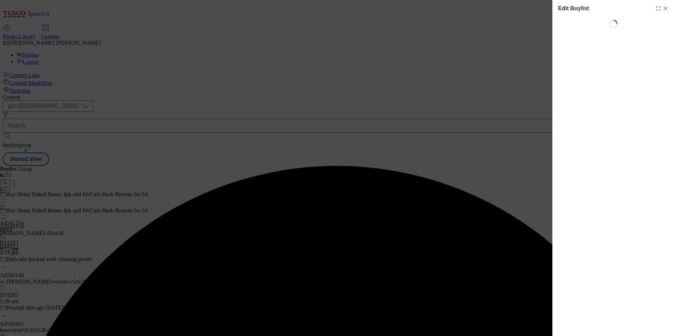
select select "tactical"
select select "supplier funded short term 1-3 weeks"
select select "dunnhumby"
select select "Banner"
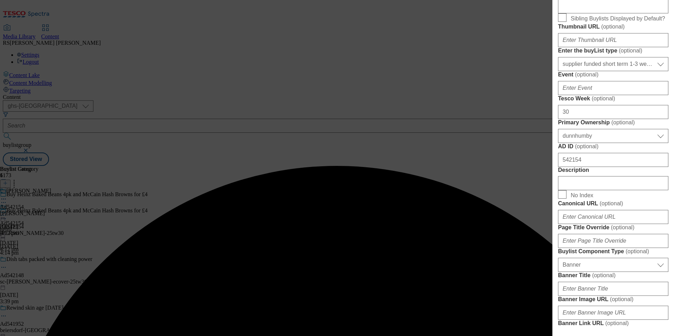
scroll to position [423, 0]
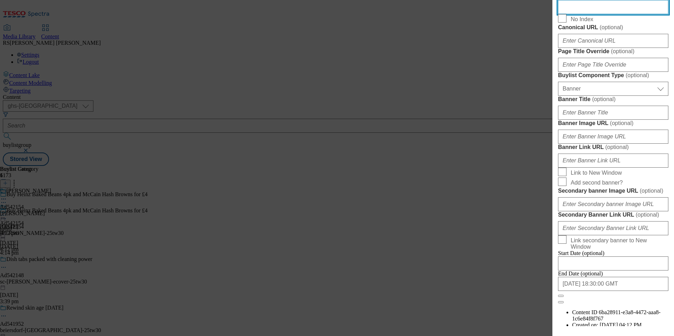
click at [602, 14] on input "Description" at bounding box center [613, 7] width 110 height 14
paste input "Heinz Beanz in a Rich Tomato Sauce Great Value Pack 4 x 200g"
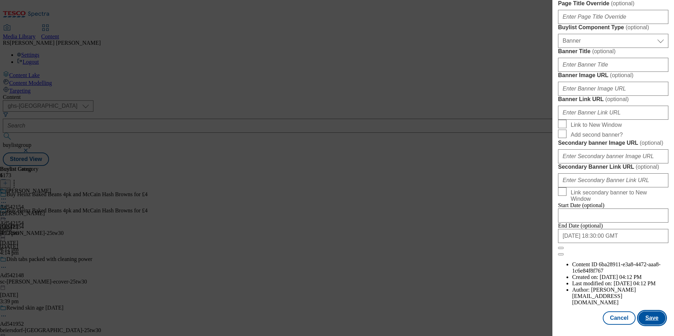
scroll to position [726, 0]
type input "Heinz Beanz in a Rich Tomato Sauce Great Value Pack 4 x 200g"
click at [647, 321] on button "Save" at bounding box center [651, 318] width 27 height 13
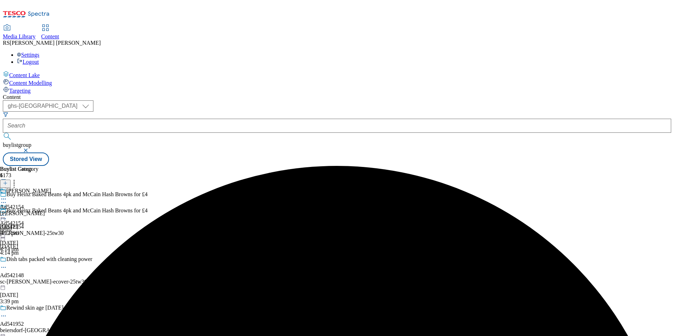
click at [7, 196] on icon at bounding box center [3, 199] width 7 height 7
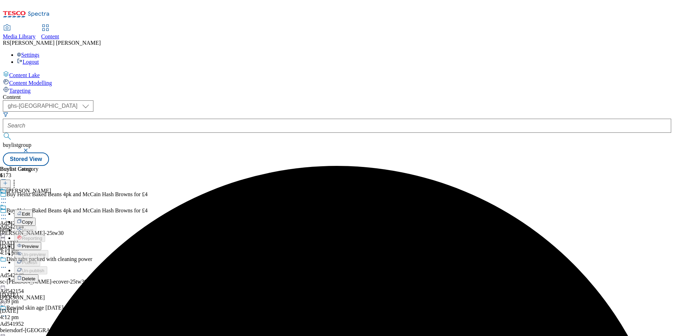
click at [30, 211] on span "Edit" at bounding box center [26, 213] width 8 height 5
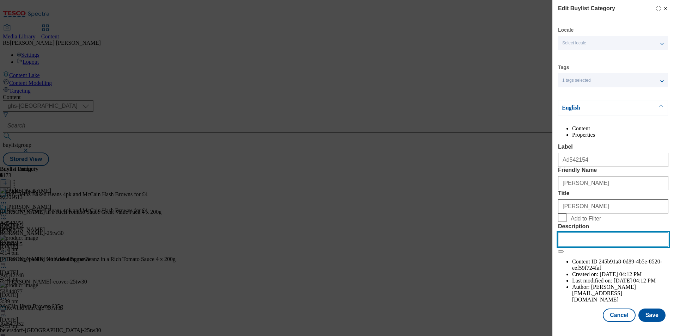
click at [606, 247] on input "Description" at bounding box center [613, 240] width 110 height 14
paste input "Heinz Beanz in a Rich Tomato Sauce Great Value Pack 4 x 200g"
type input "Heinz Beanz in a Rich Tomato Sauce Great Value Pack 4 x 200g"
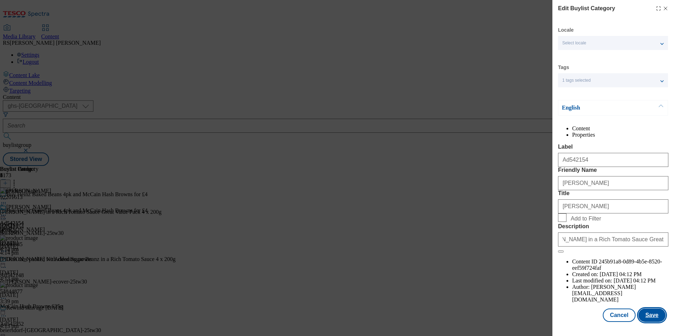
scroll to position [0, 0]
click at [652, 321] on button "Save" at bounding box center [651, 315] width 27 height 13
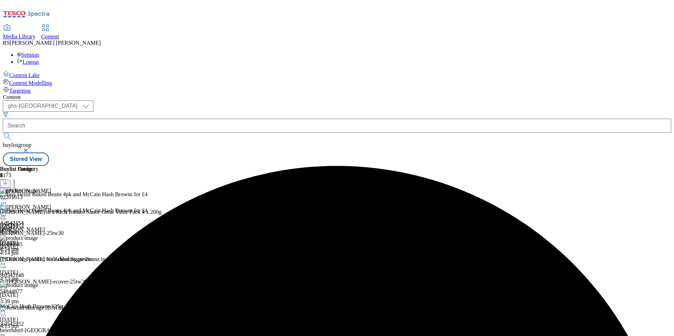
click at [7, 212] on icon at bounding box center [3, 215] width 7 height 7
click at [38, 260] on span "Preview" at bounding box center [30, 262] width 17 height 5
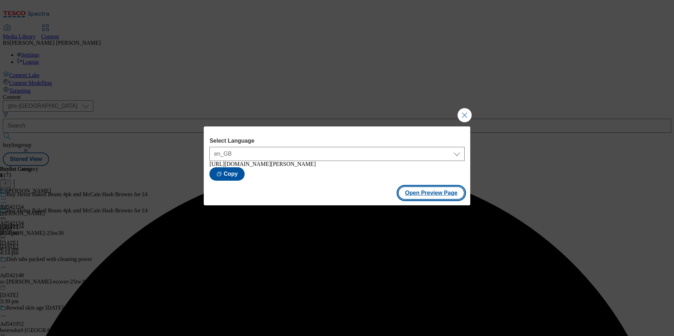
click at [434, 196] on button "Open Preview Page" at bounding box center [431, 192] width 67 height 13
click at [461, 113] on button "Close Modal" at bounding box center [464, 115] width 14 height 14
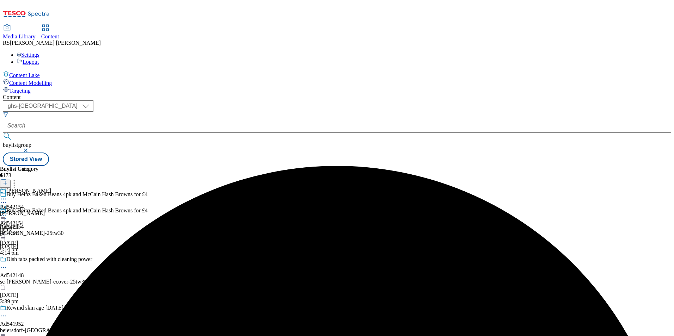
click at [7, 212] on icon at bounding box center [3, 215] width 7 height 7
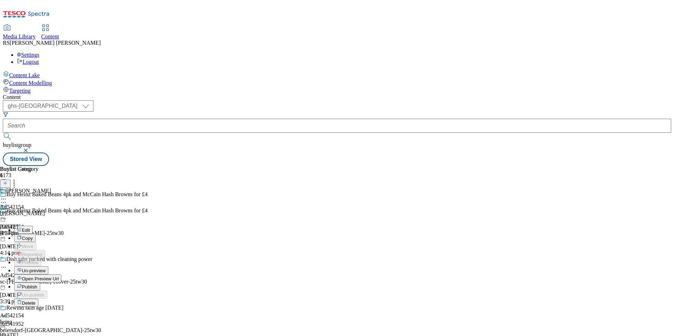
click at [37, 284] on span "Publish" at bounding box center [30, 286] width 16 height 5
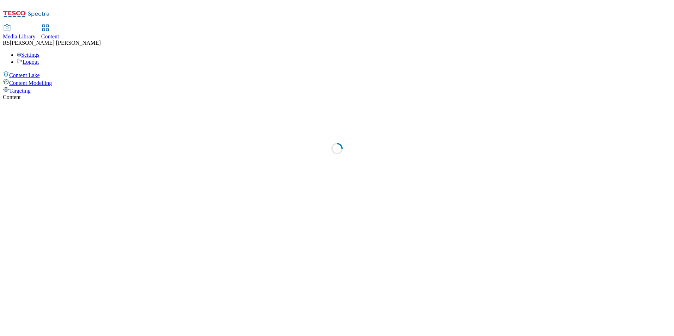
select select "ghs-[GEOGRAPHIC_DATA]"
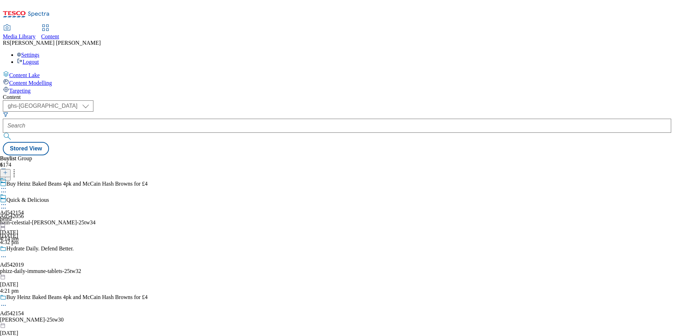
select select "ghs-[GEOGRAPHIC_DATA]"
